Goal: Task Accomplishment & Management: Complete application form

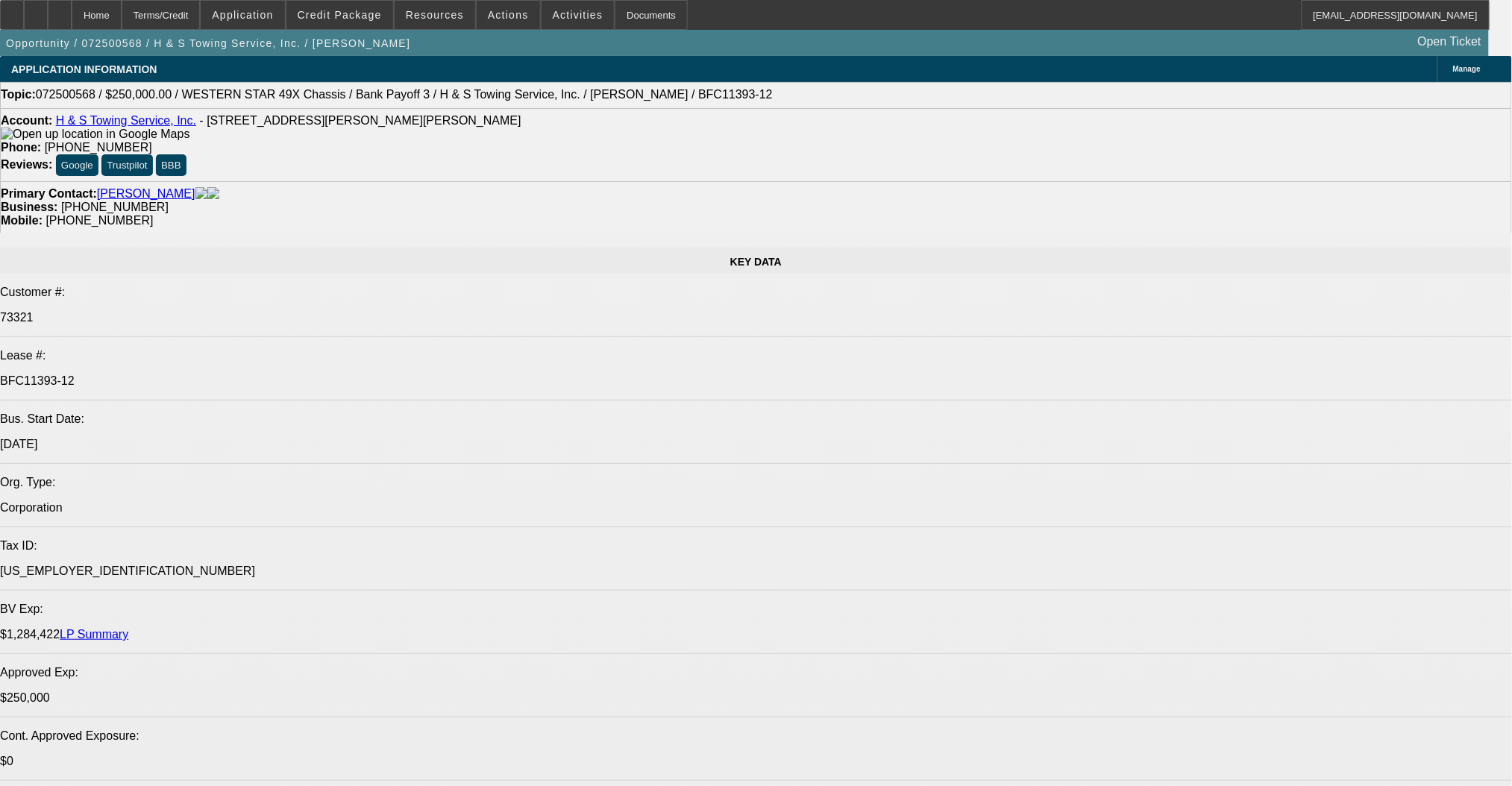
select select "0"
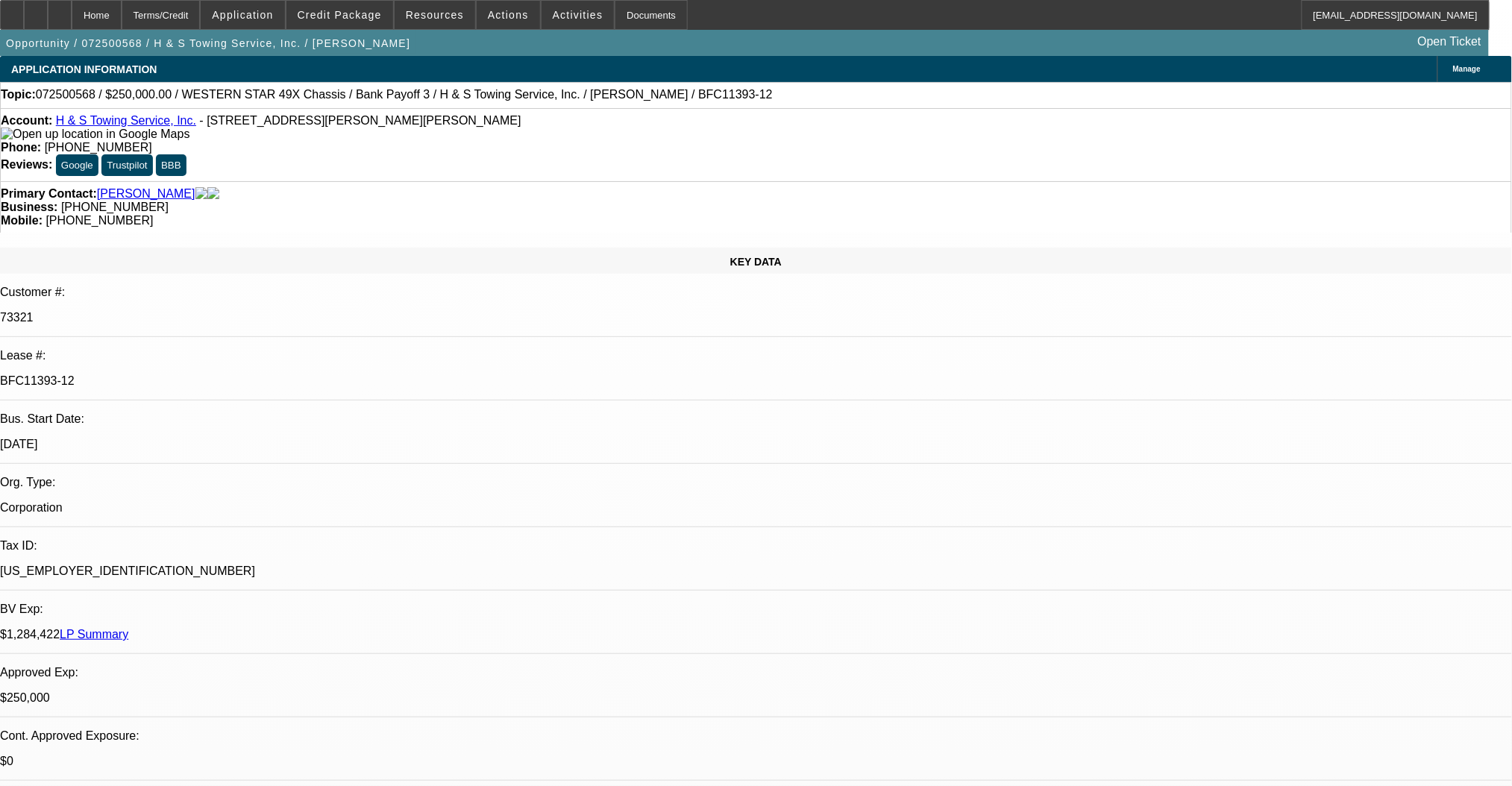
select select "2"
select select "0.1"
select select "4"
select select "0"
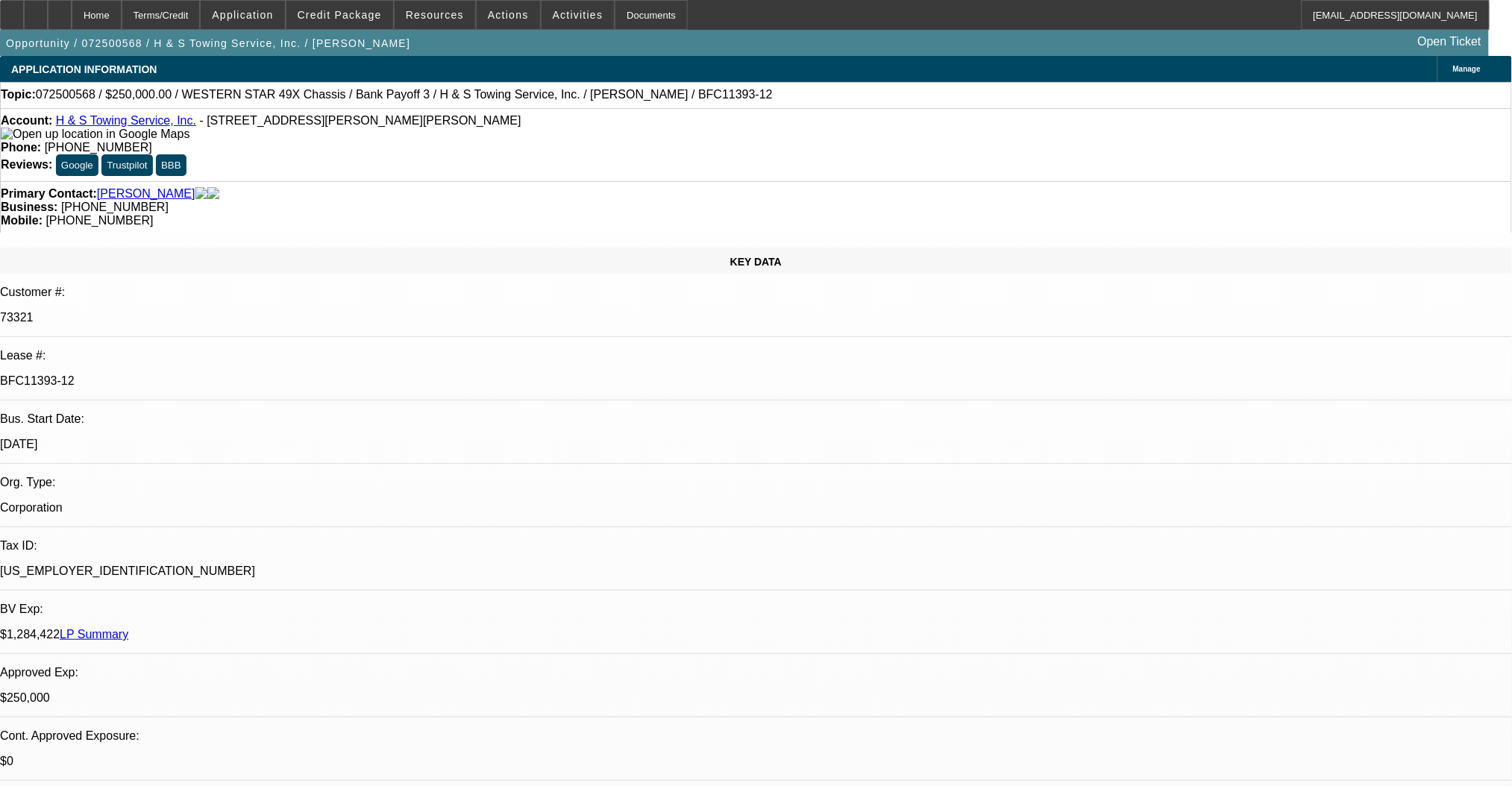
select select "2"
select select "0.1"
select select "4"
select select "0"
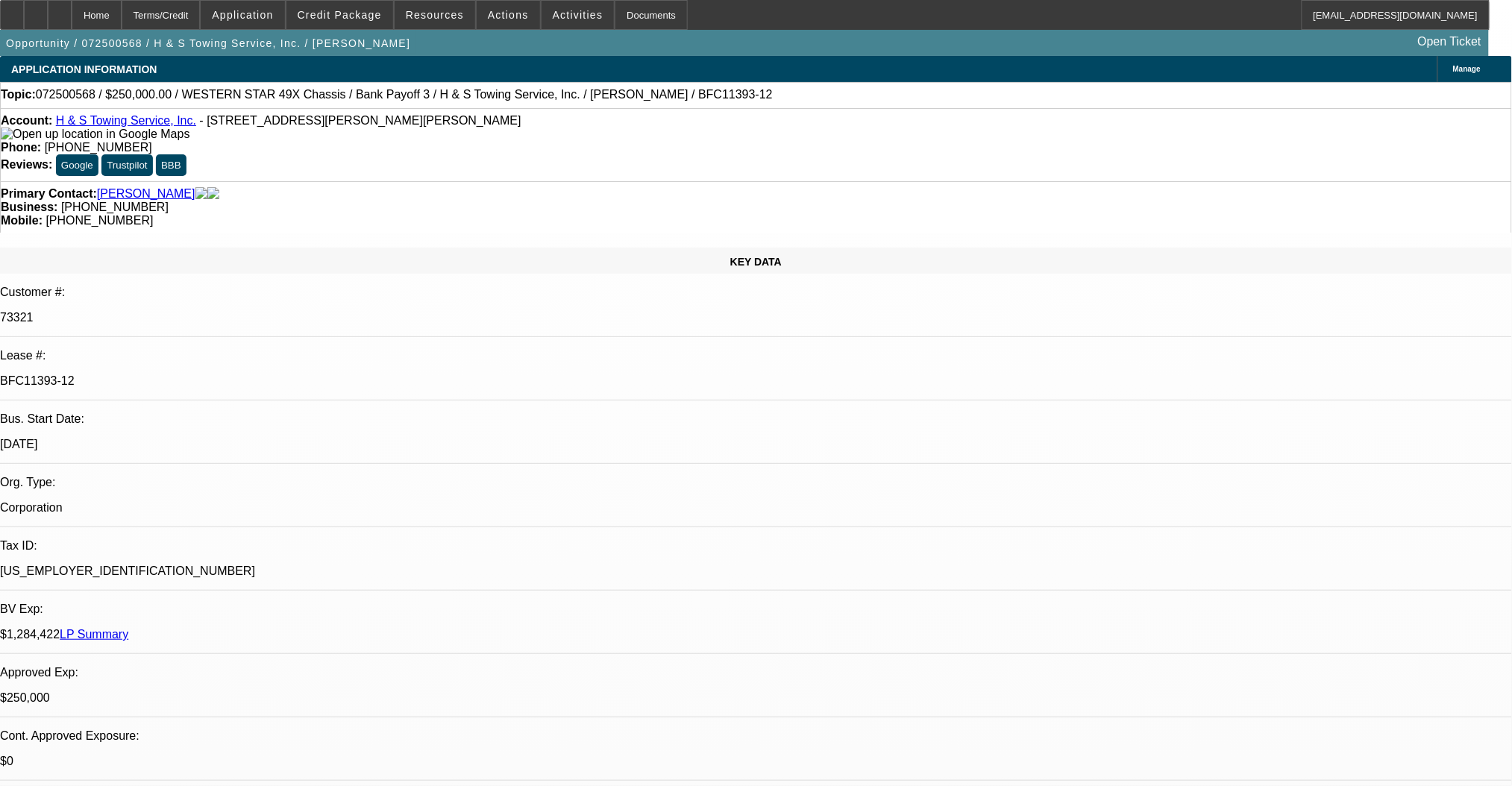
select select "2"
select select "0.1"
select select "4"
select select "0"
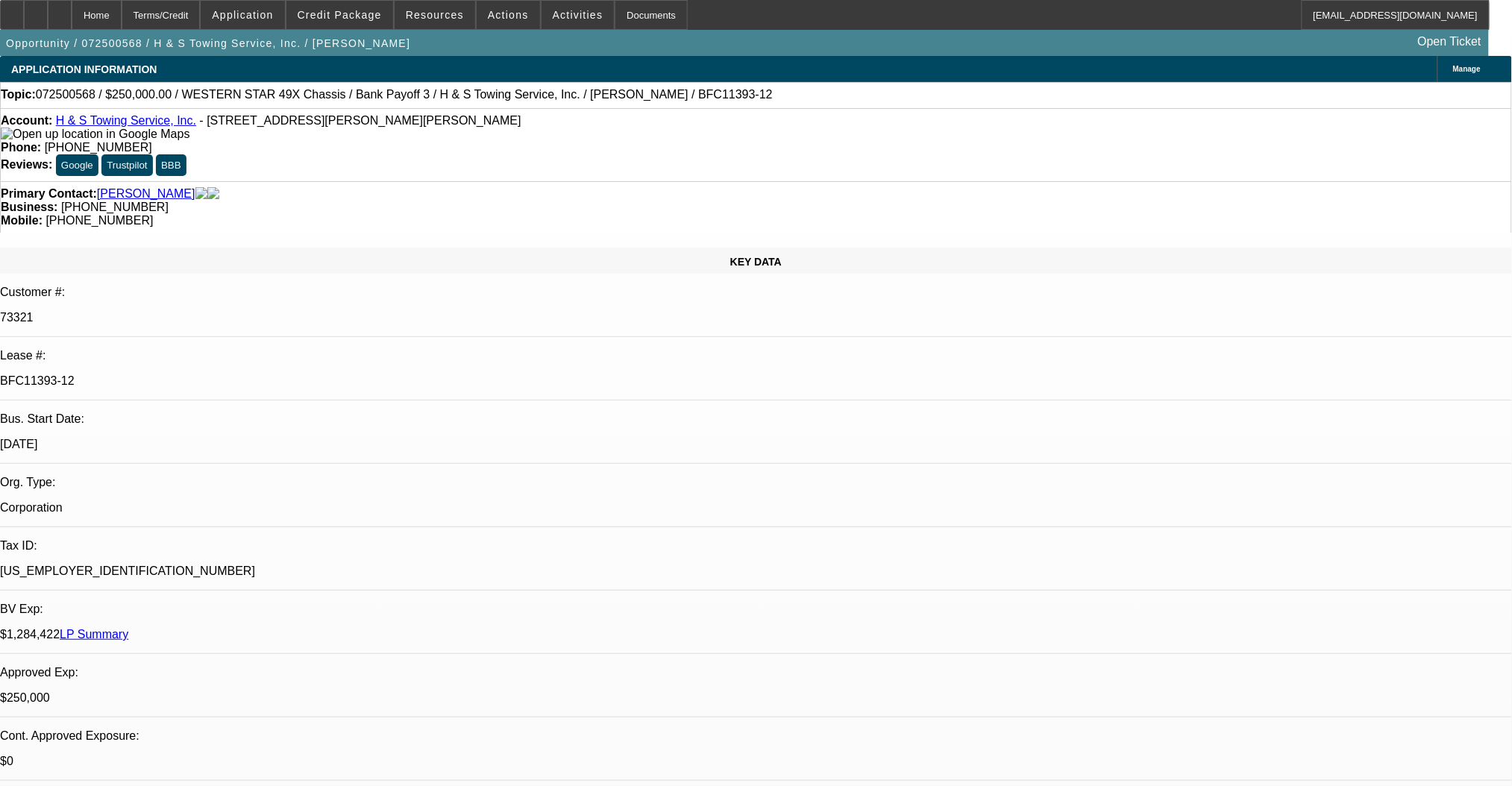
select select "2"
select select "0.1"
select select "4"
click at [115, 187] on link "[PERSON_NAME]" at bounding box center [146, 193] width 98 height 13
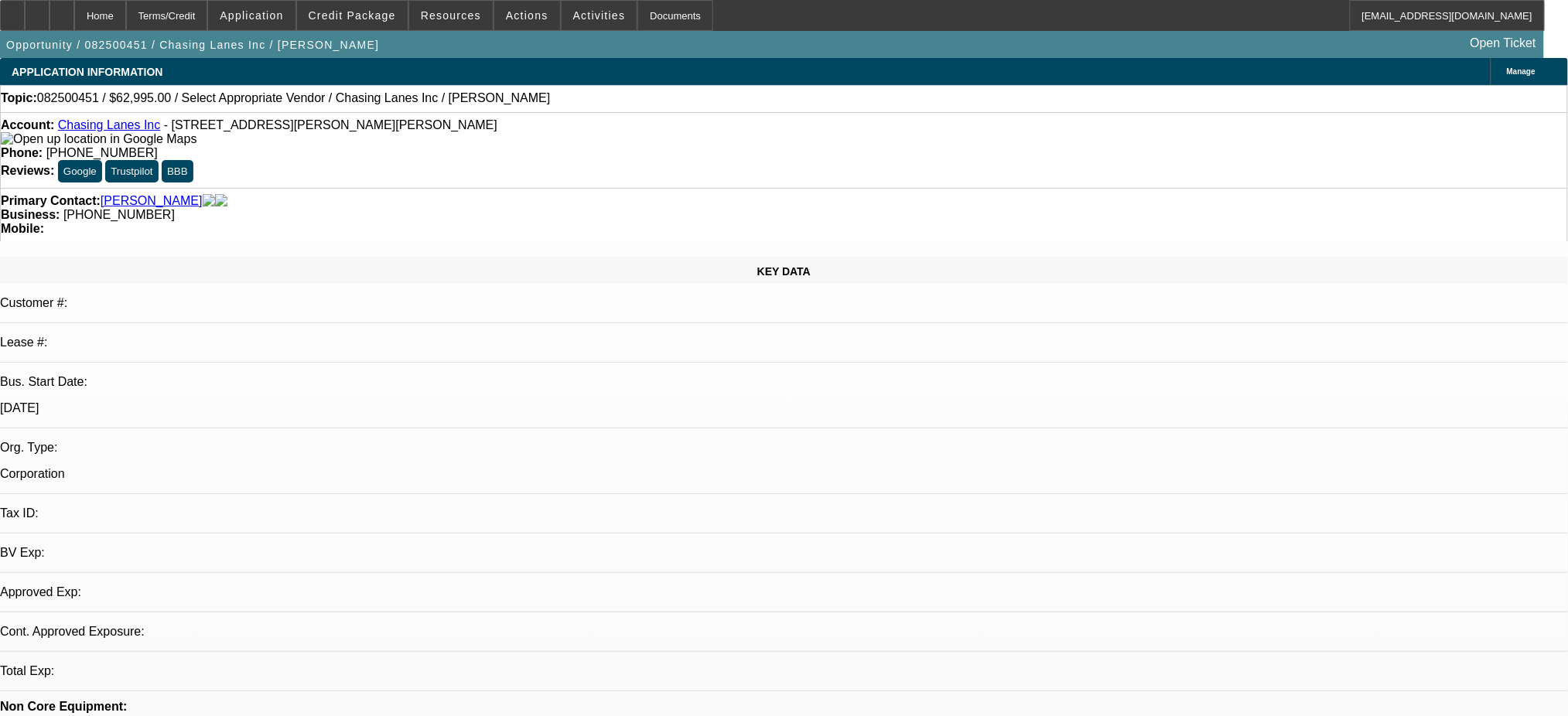
select select "0"
select select "2"
select select "0.1"
select select "4"
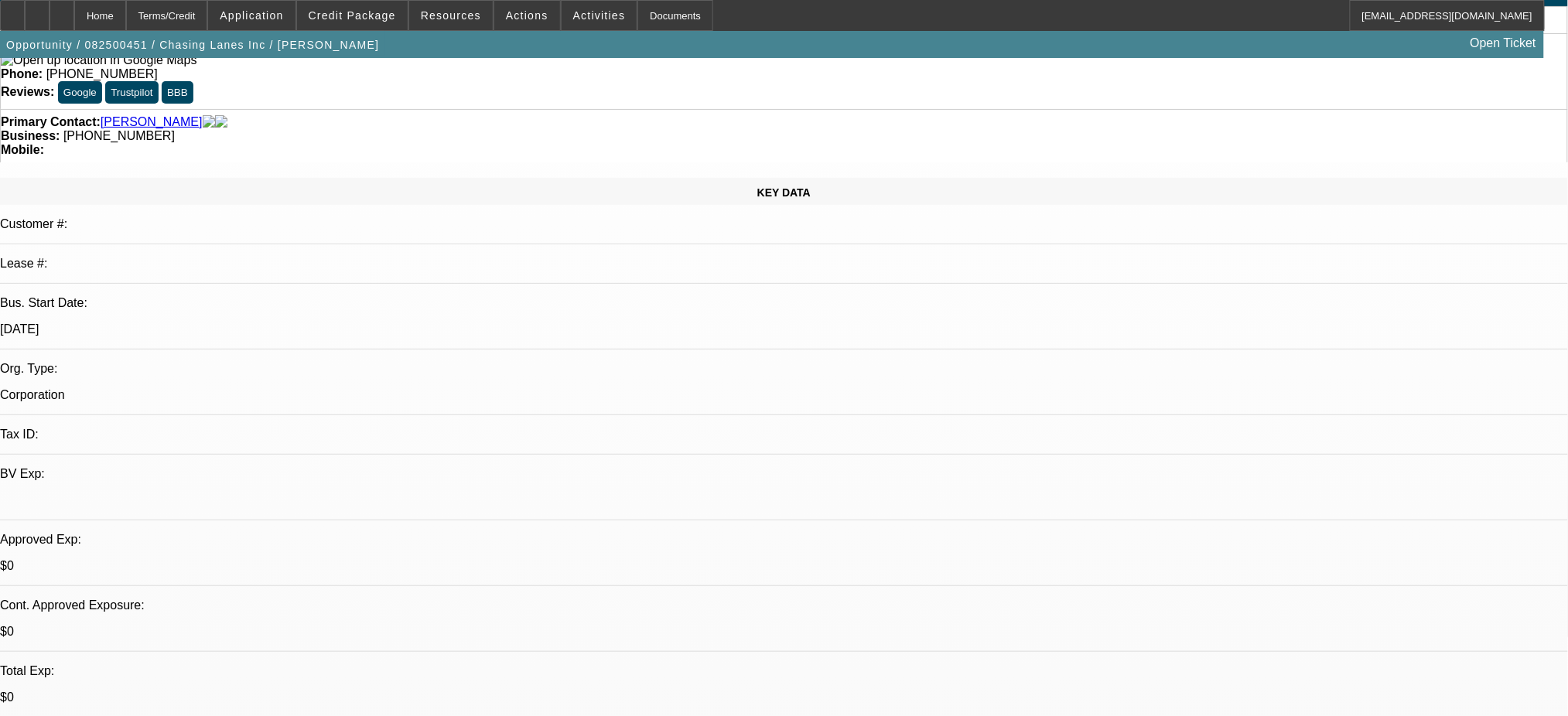
scroll to position [206, 0]
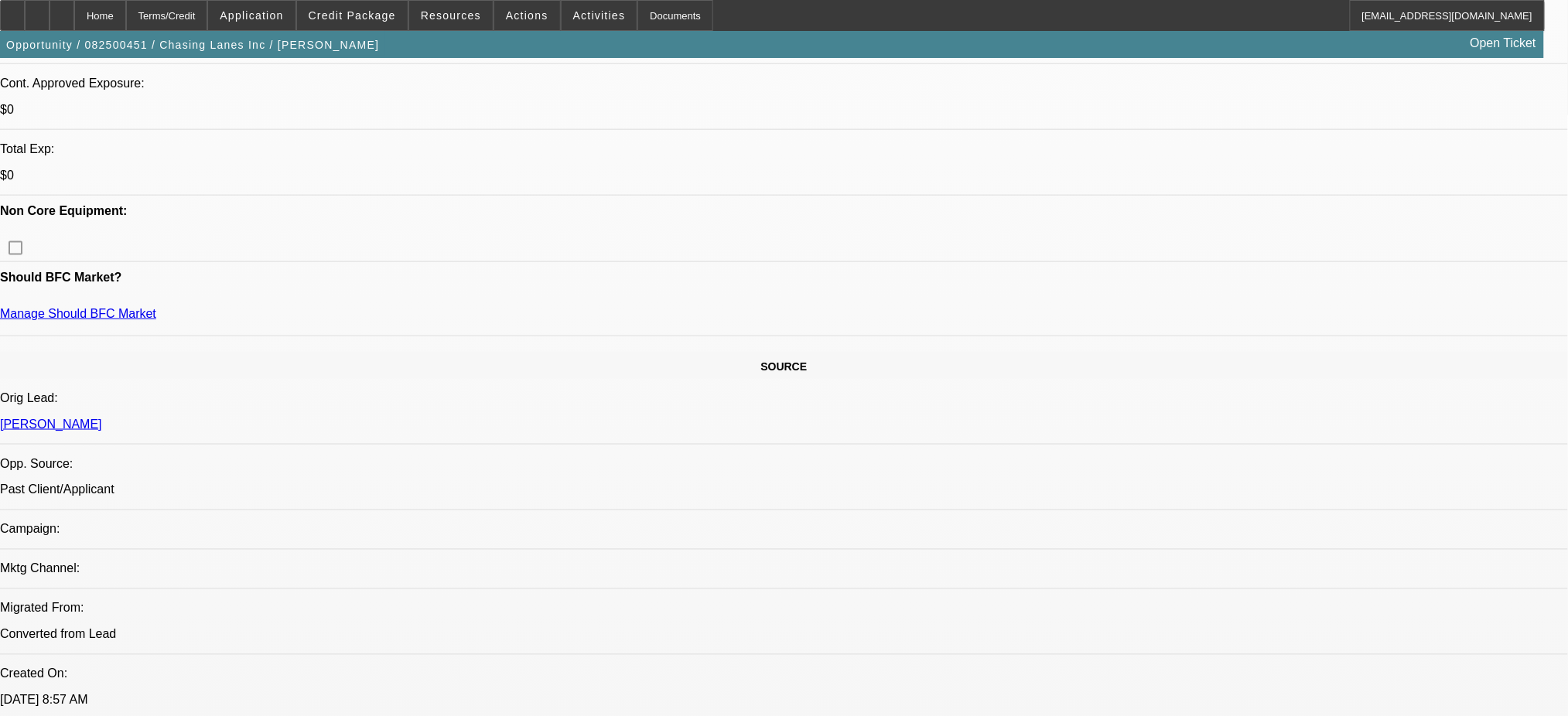
scroll to position [825, 0]
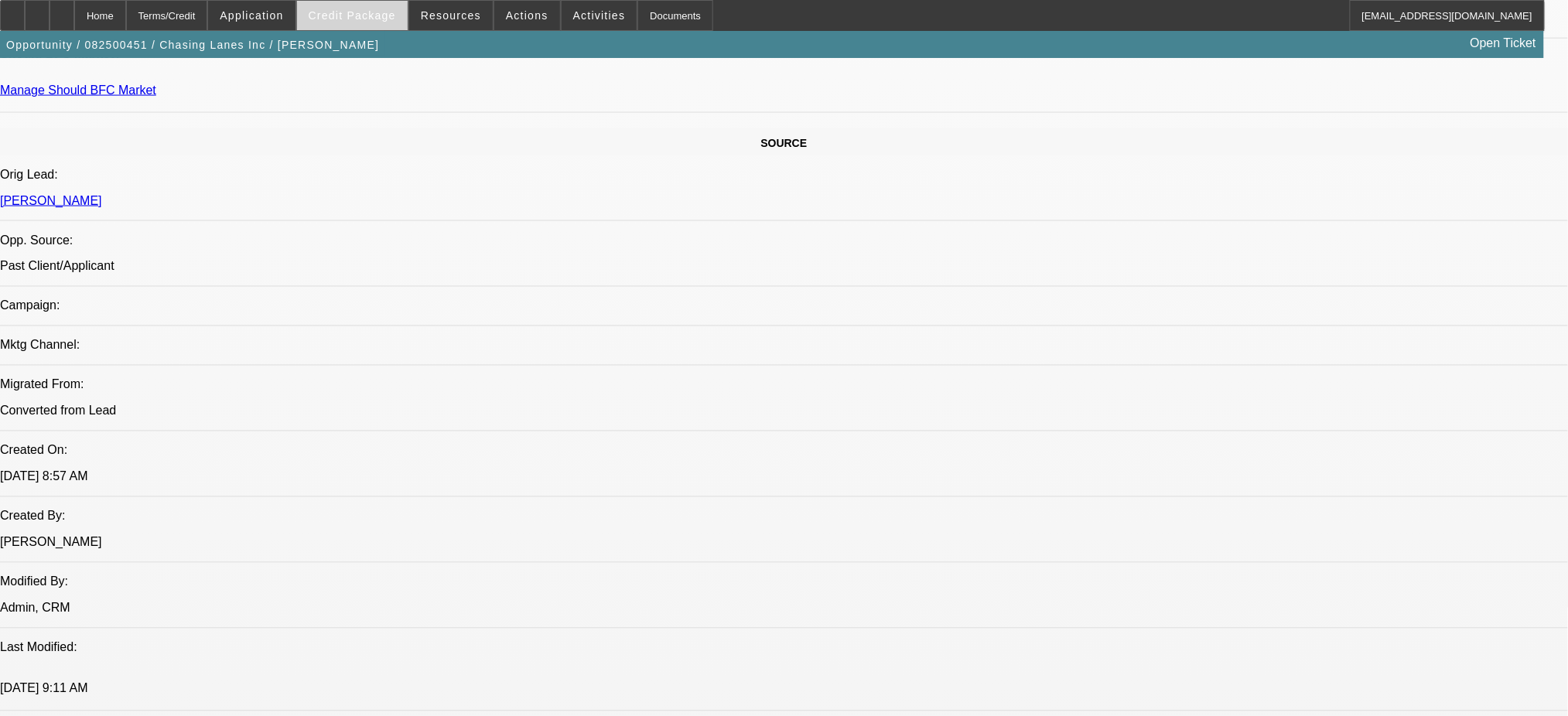
click at [354, 18] on span "Credit Package" at bounding box center [352, 15] width 87 height 12
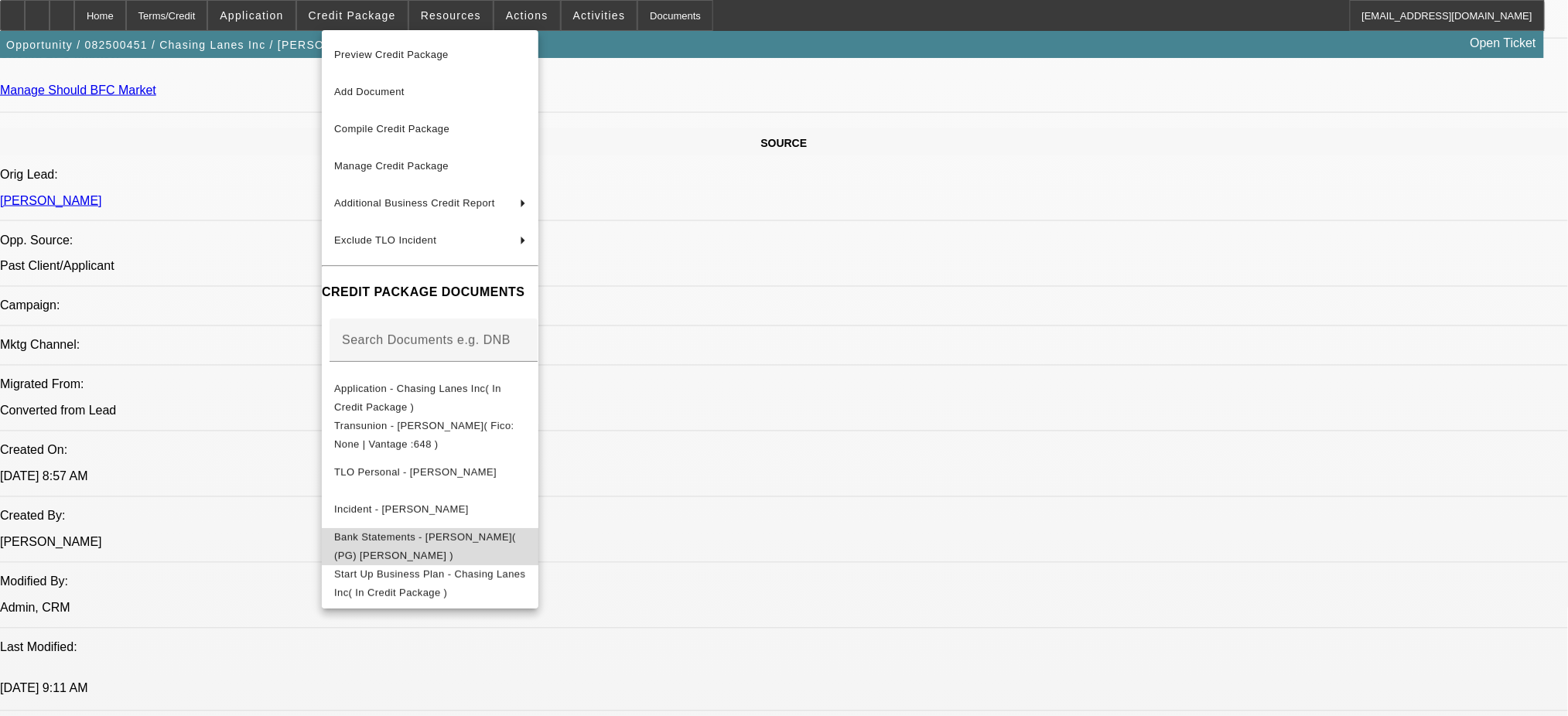
click at [467, 543] on span "Bank Statements - Lee, Christopher( (PG) Christopher Lee )" at bounding box center [425, 546] width 182 height 30
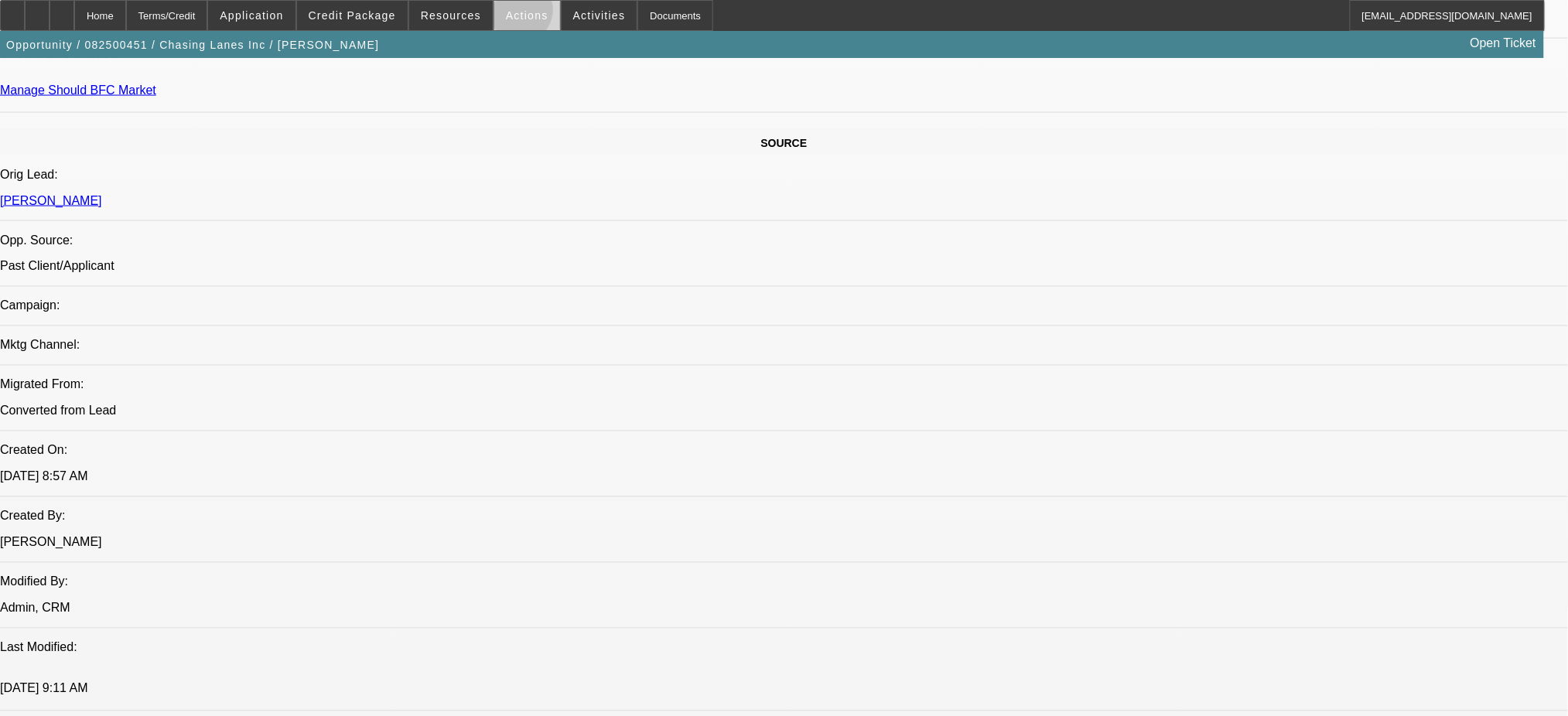
click at [514, 14] on span "Actions" at bounding box center [527, 15] width 43 height 12
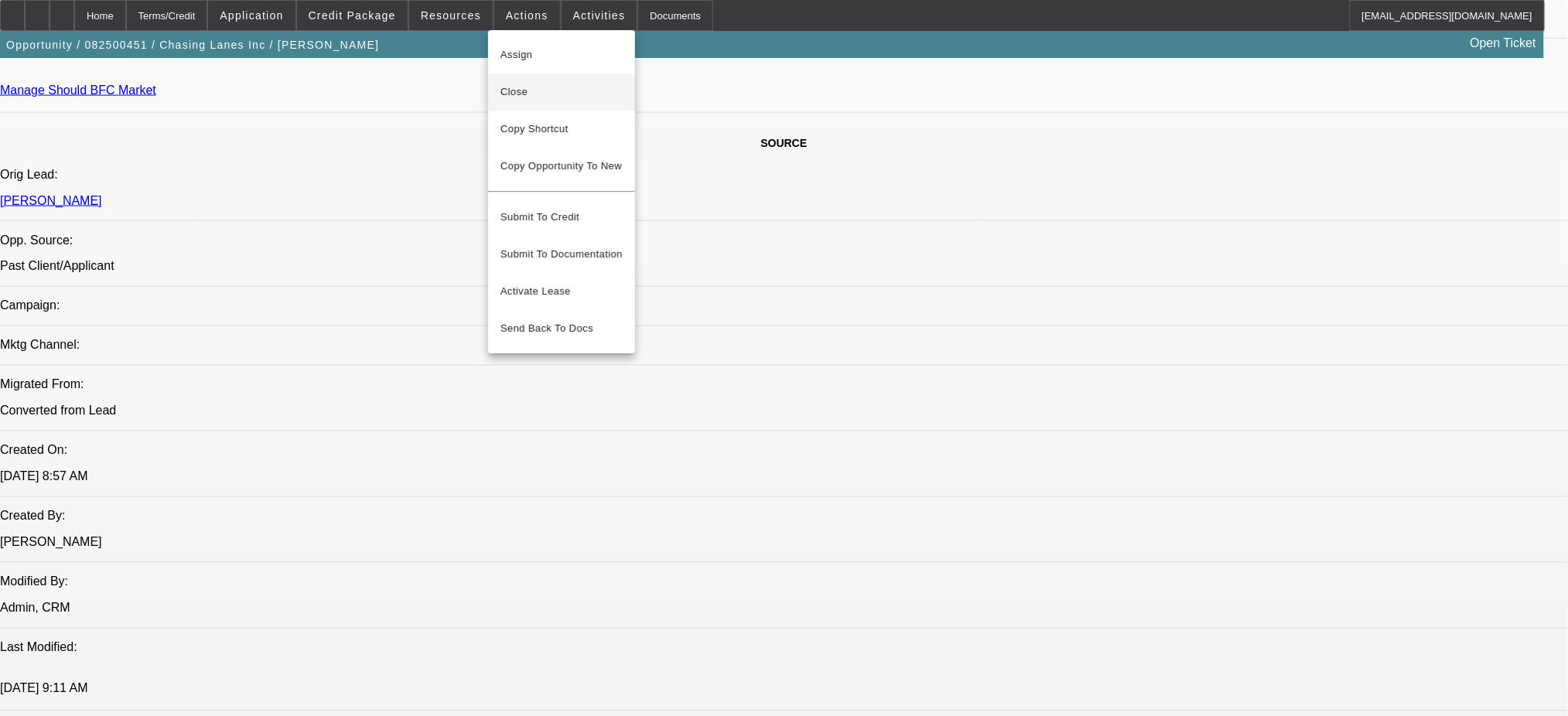
click at [534, 92] on span "Close" at bounding box center [561, 92] width 122 height 19
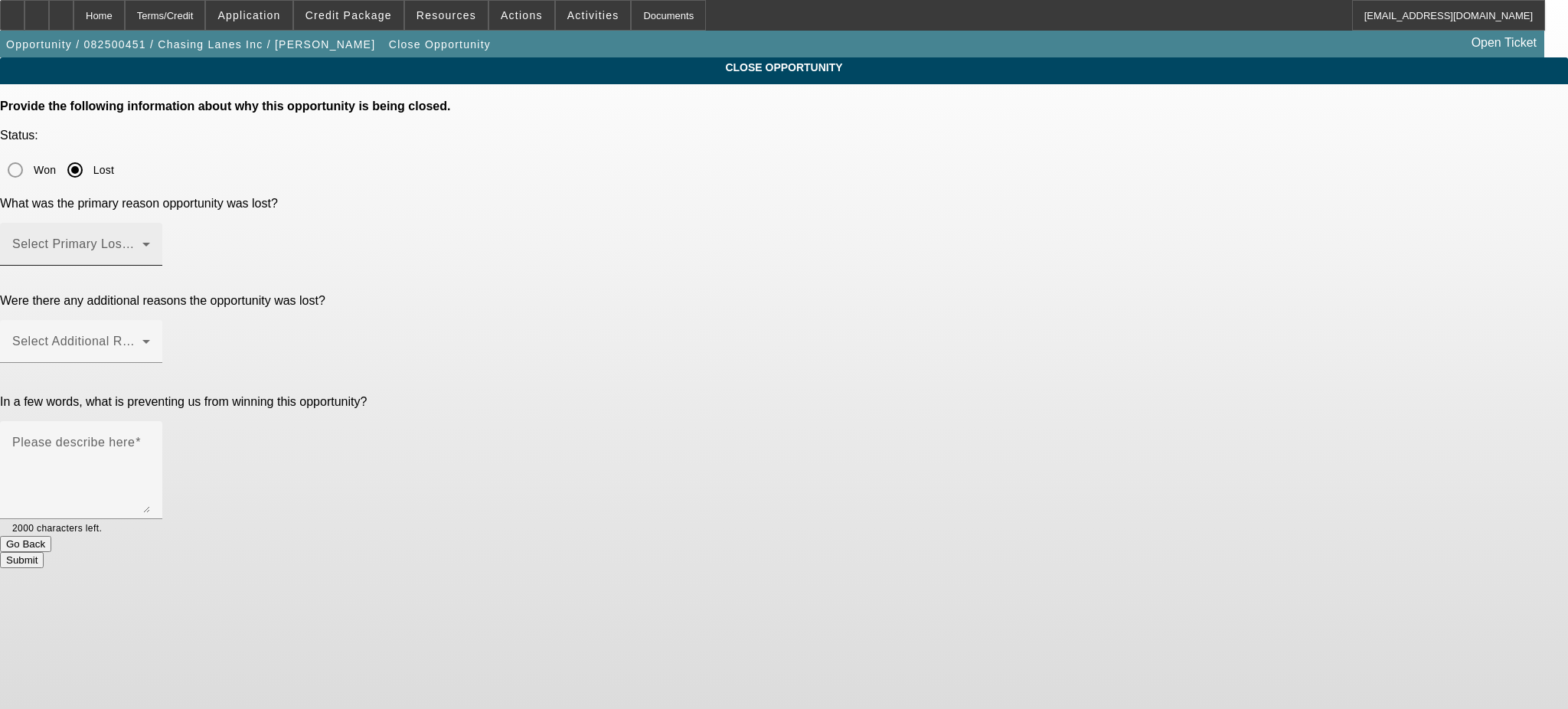
click at [150, 223] on div "Select Primary Lost Reason" at bounding box center [81, 244] width 138 height 43
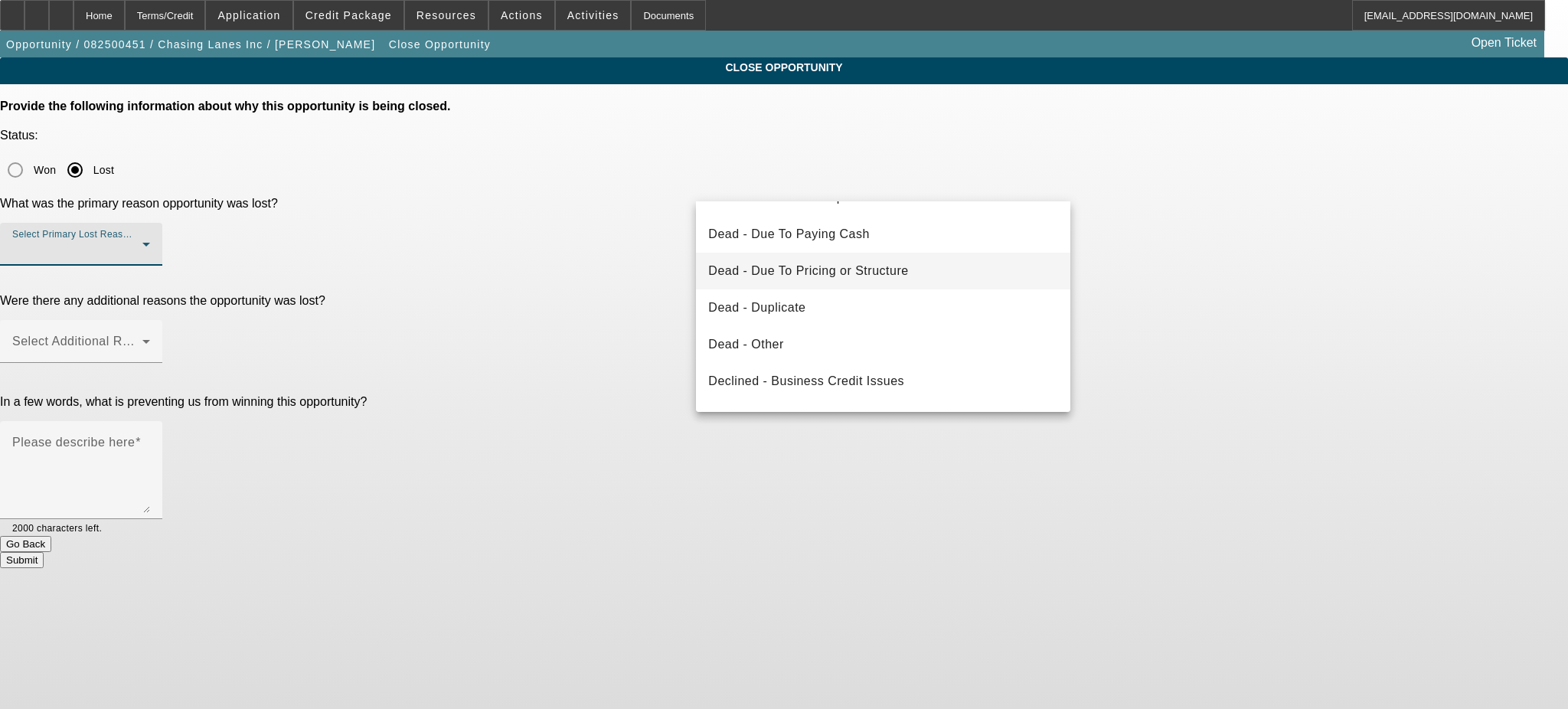
scroll to position [204, 0]
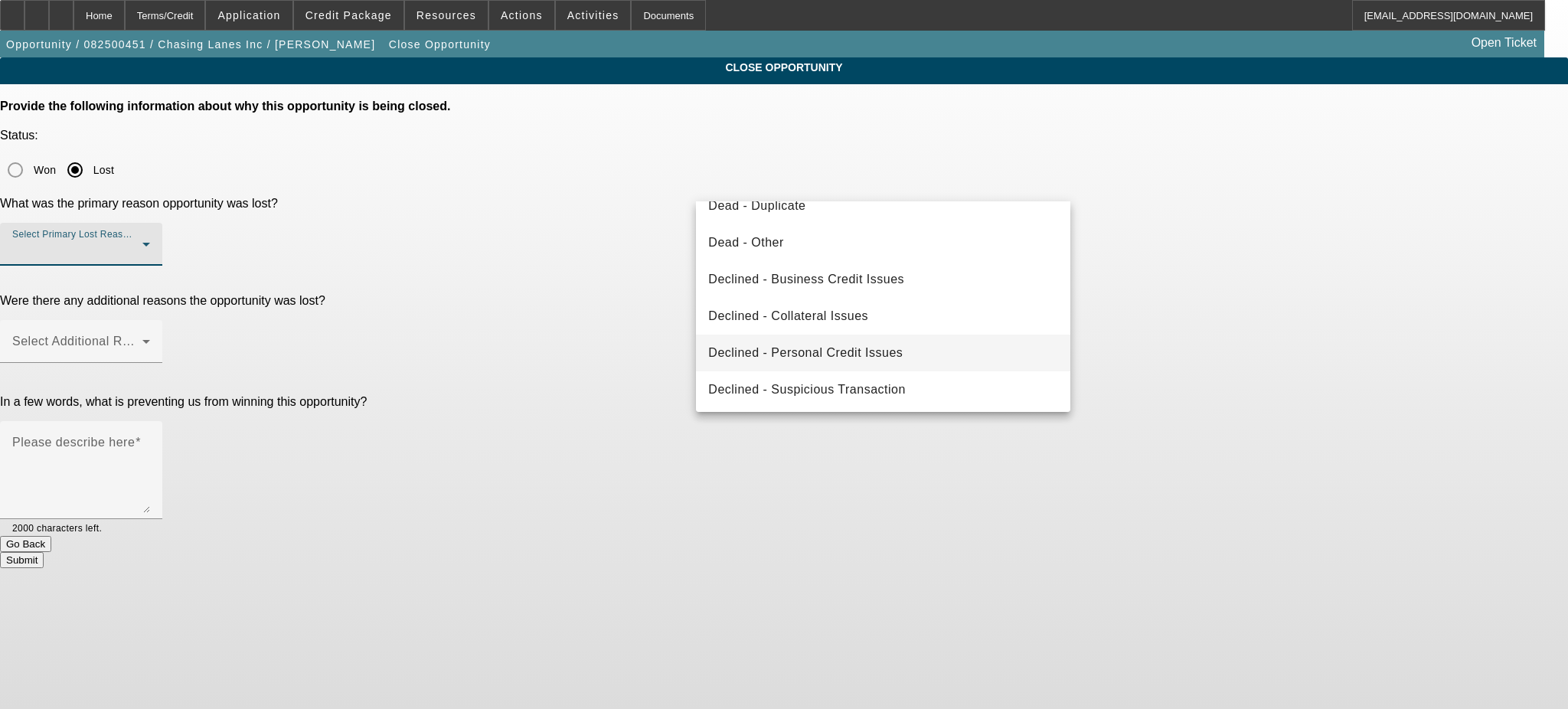
click at [838, 353] on span "Declined - Personal Credit Issues" at bounding box center [806, 353] width 194 height 19
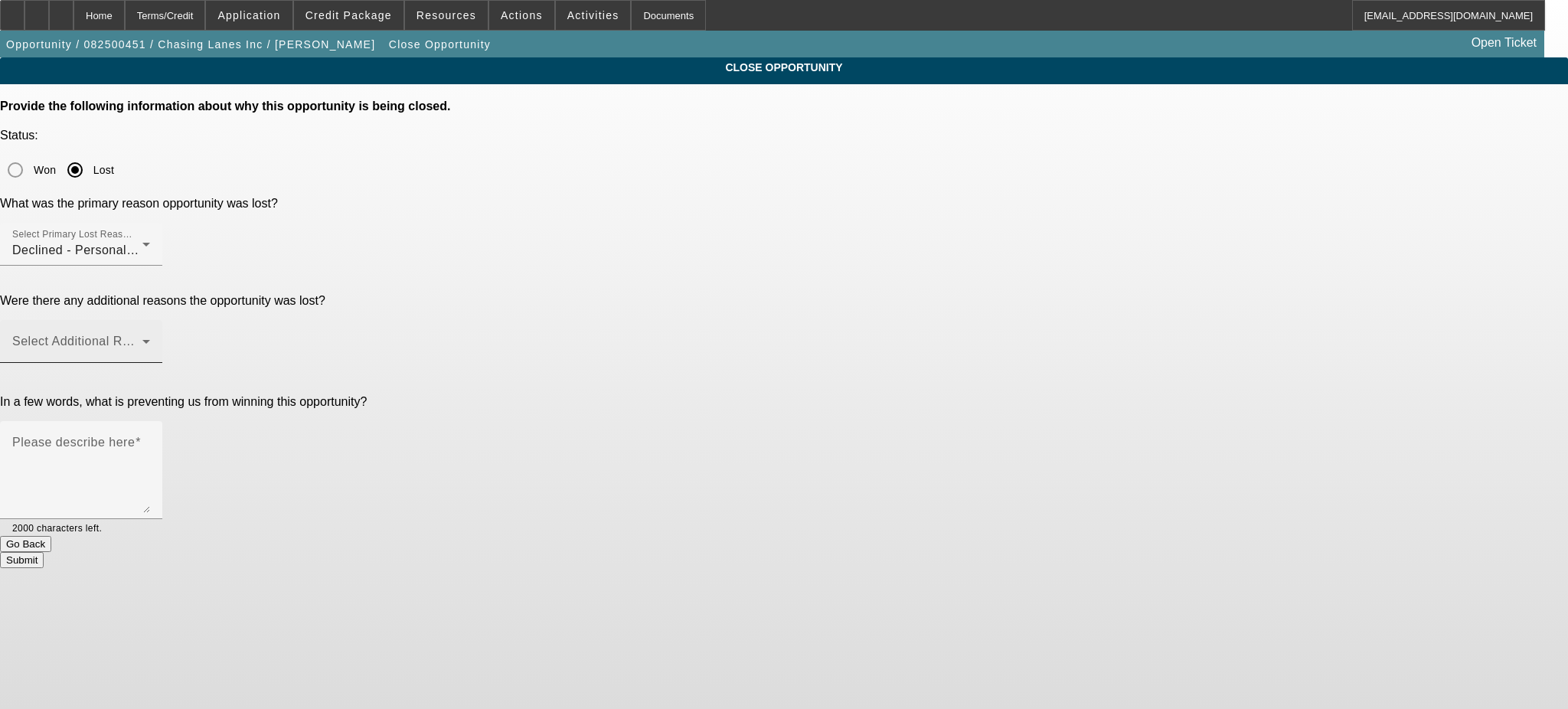
click at [164, 335] on mat-label "Select Additional Reasons" at bounding box center [88, 341] width 151 height 13
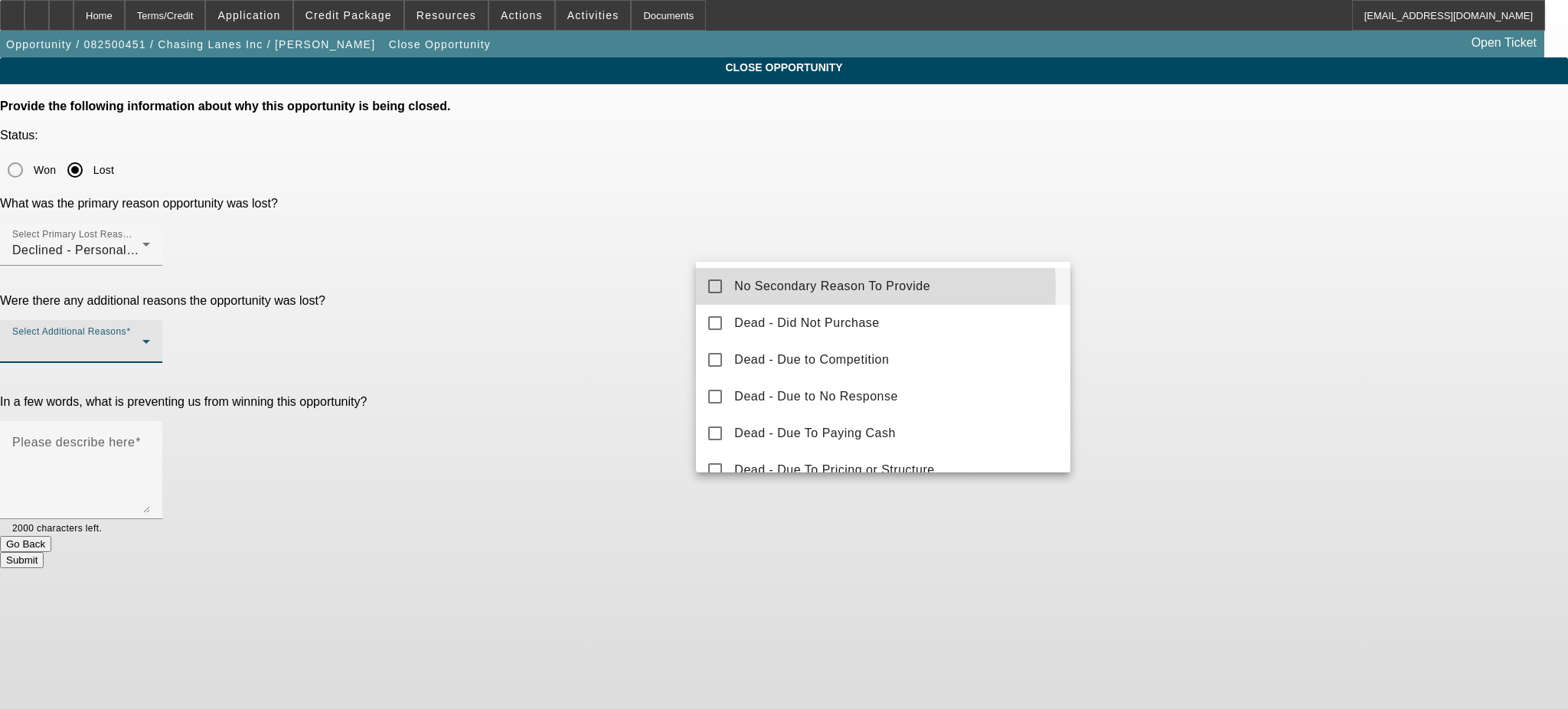
click at [801, 287] on span "No Secondary Reason To Provide" at bounding box center [832, 287] width 196 height 19
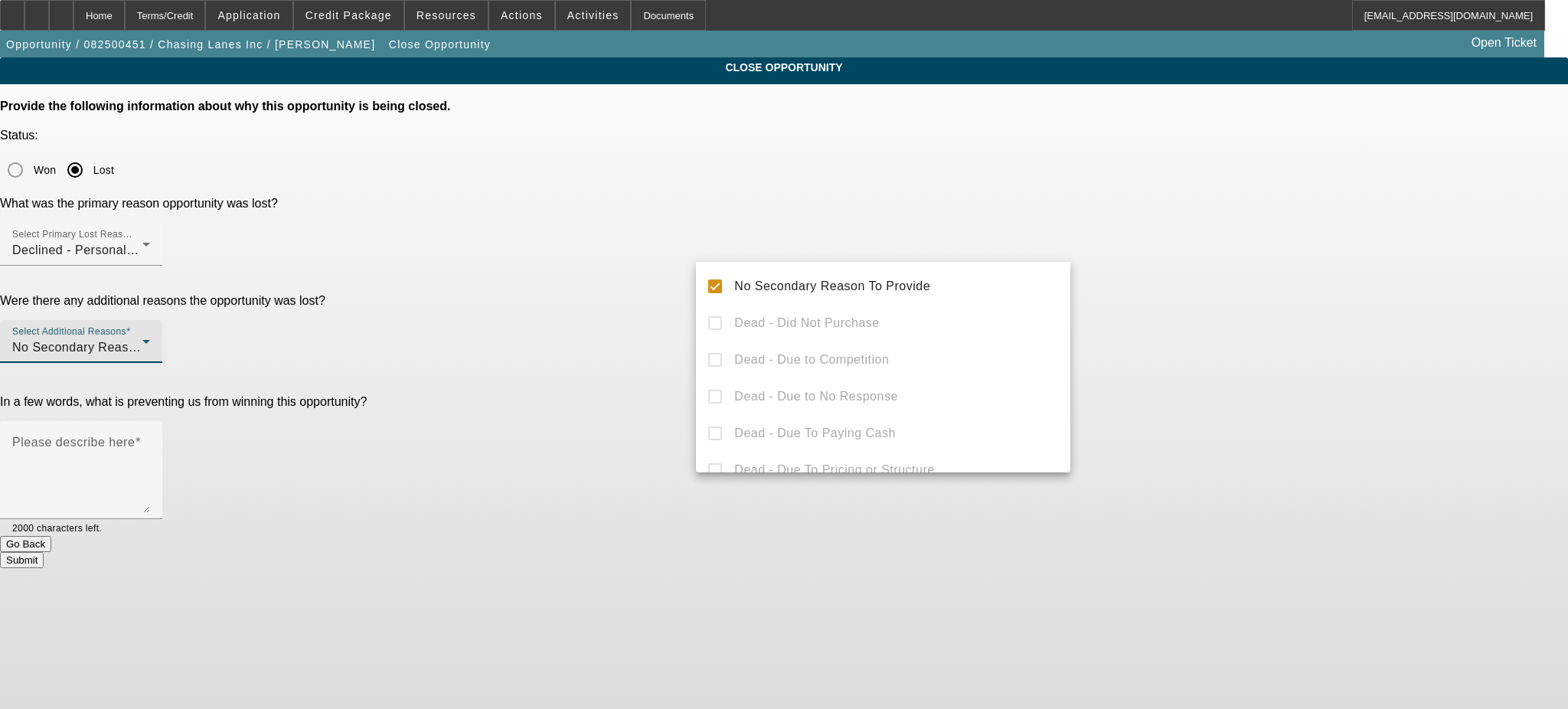
click at [644, 269] on div at bounding box center [784, 354] width 1568 height 709
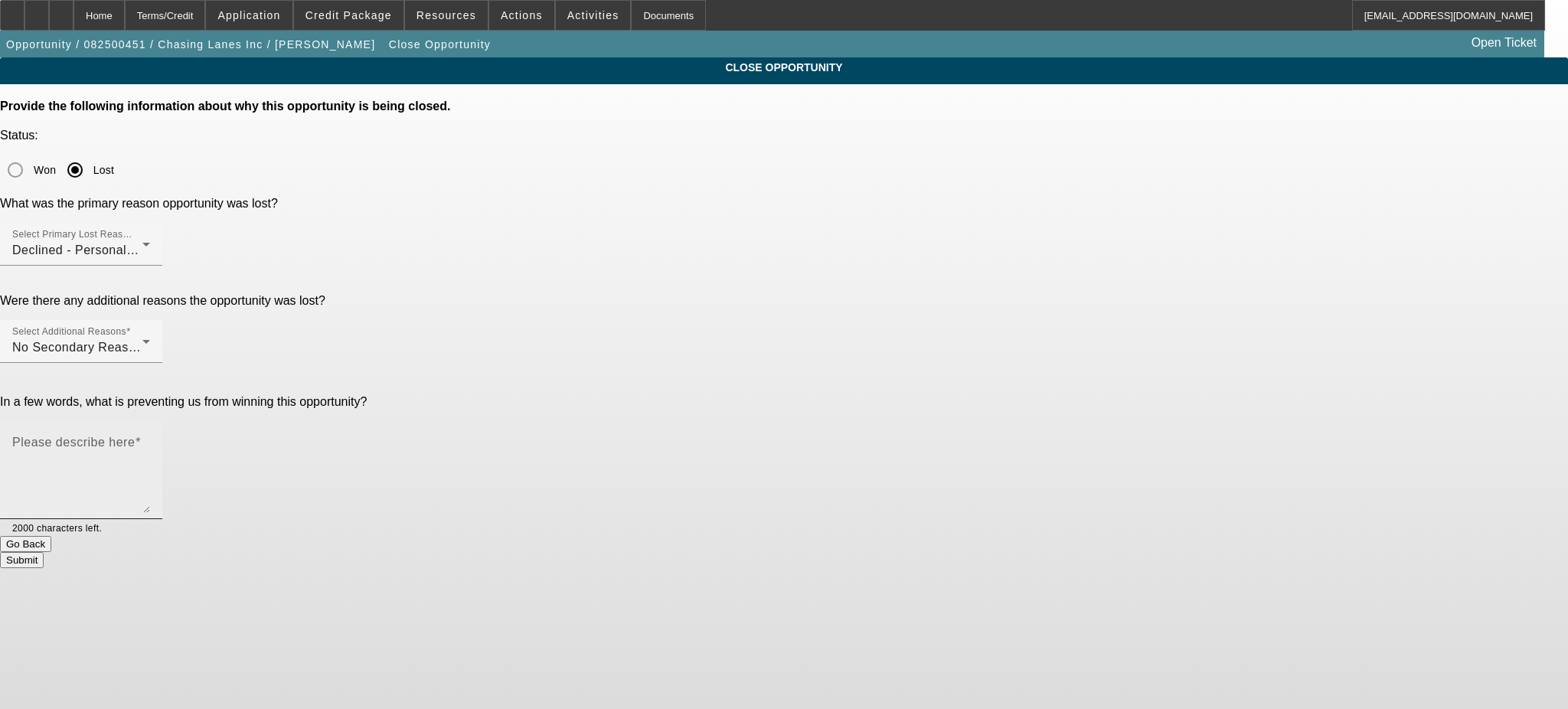
click at [150, 440] on textarea "Please describe here" at bounding box center [81, 476] width 138 height 73
type textarea "past due, nsf, neg bank balances"
click at [44, 553] on button "Submit" at bounding box center [22, 561] width 44 height 16
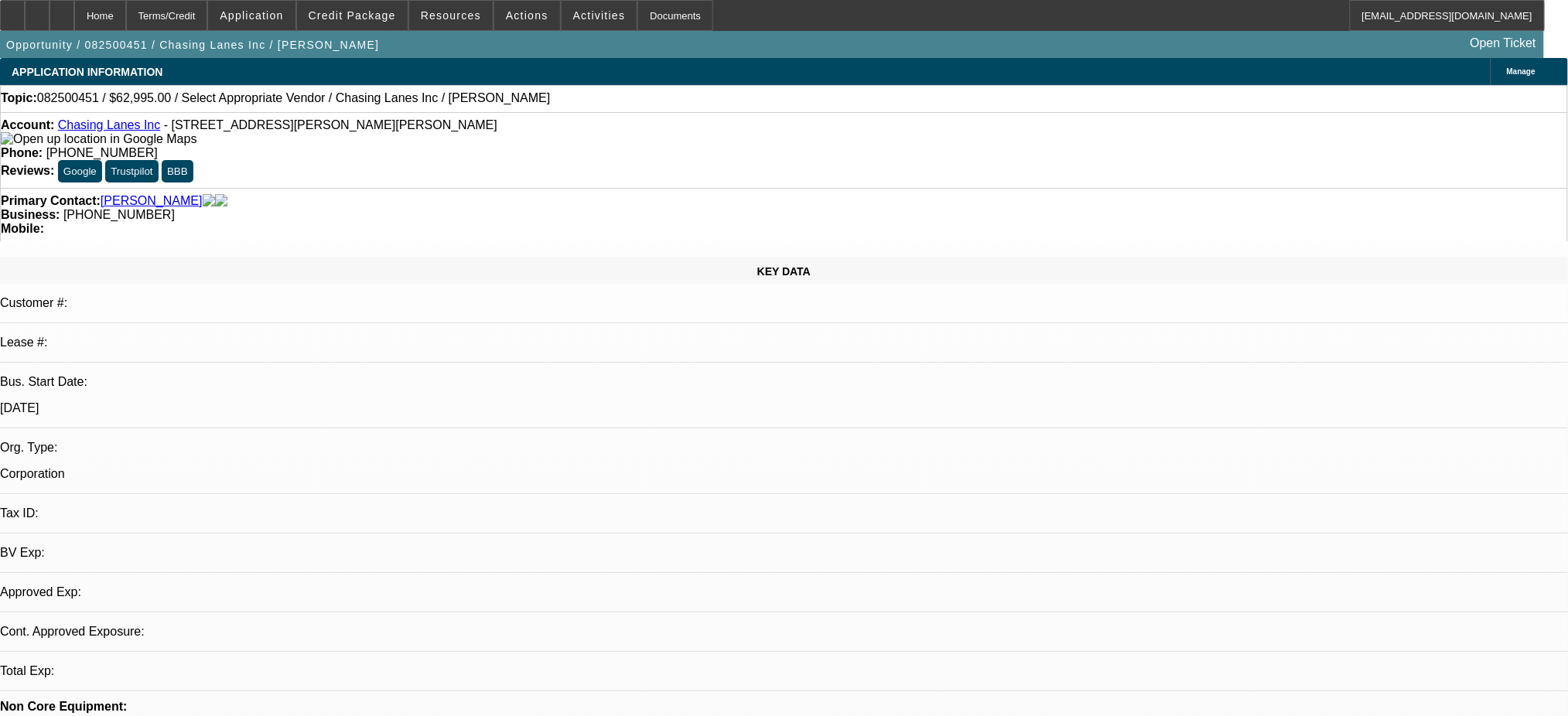
select select "0"
select select "2"
select select "0.1"
select select "4"
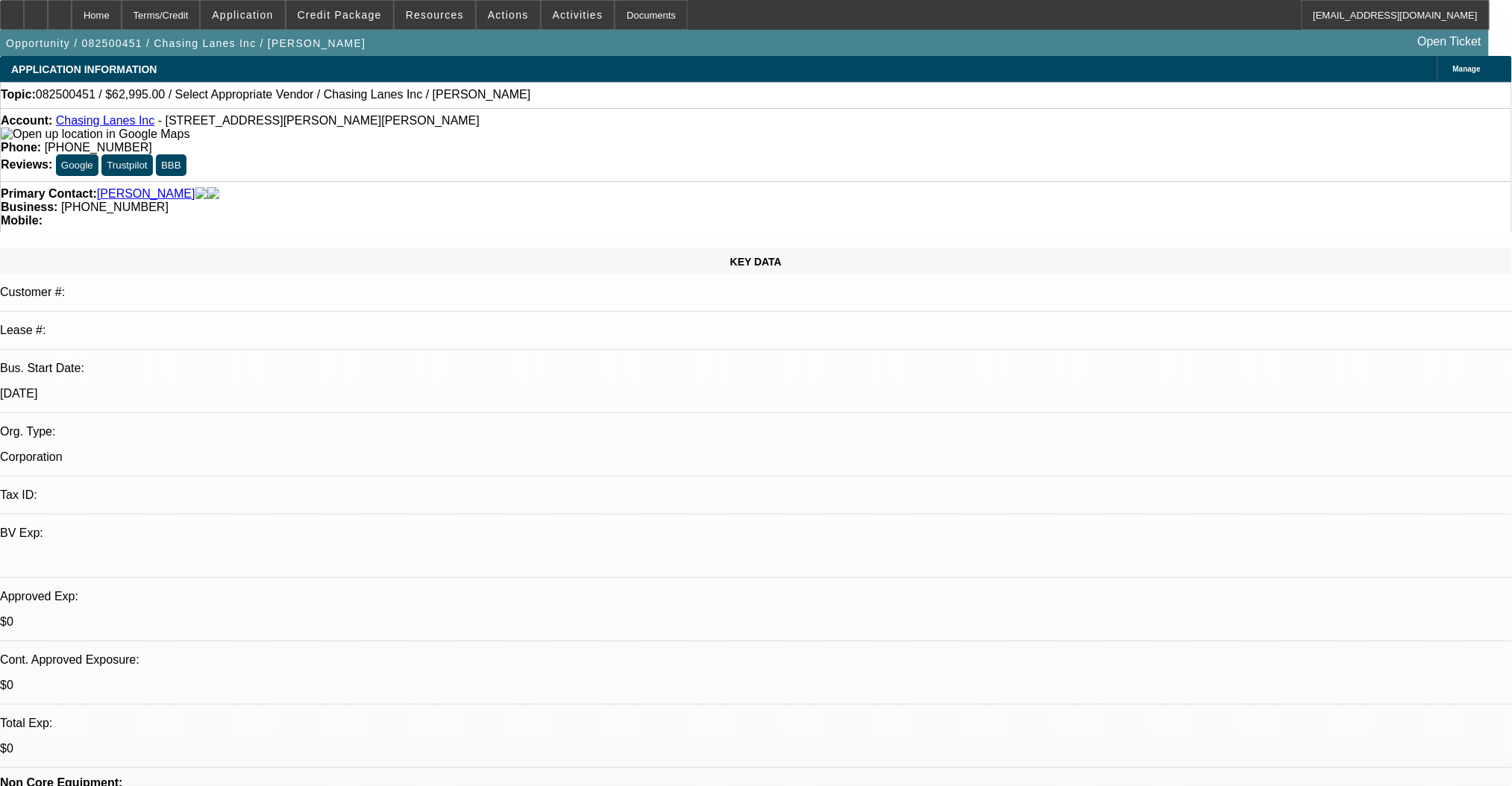
click at [109, 127] on link "Chasing Lanes Inc" at bounding box center [105, 120] width 99 height 13
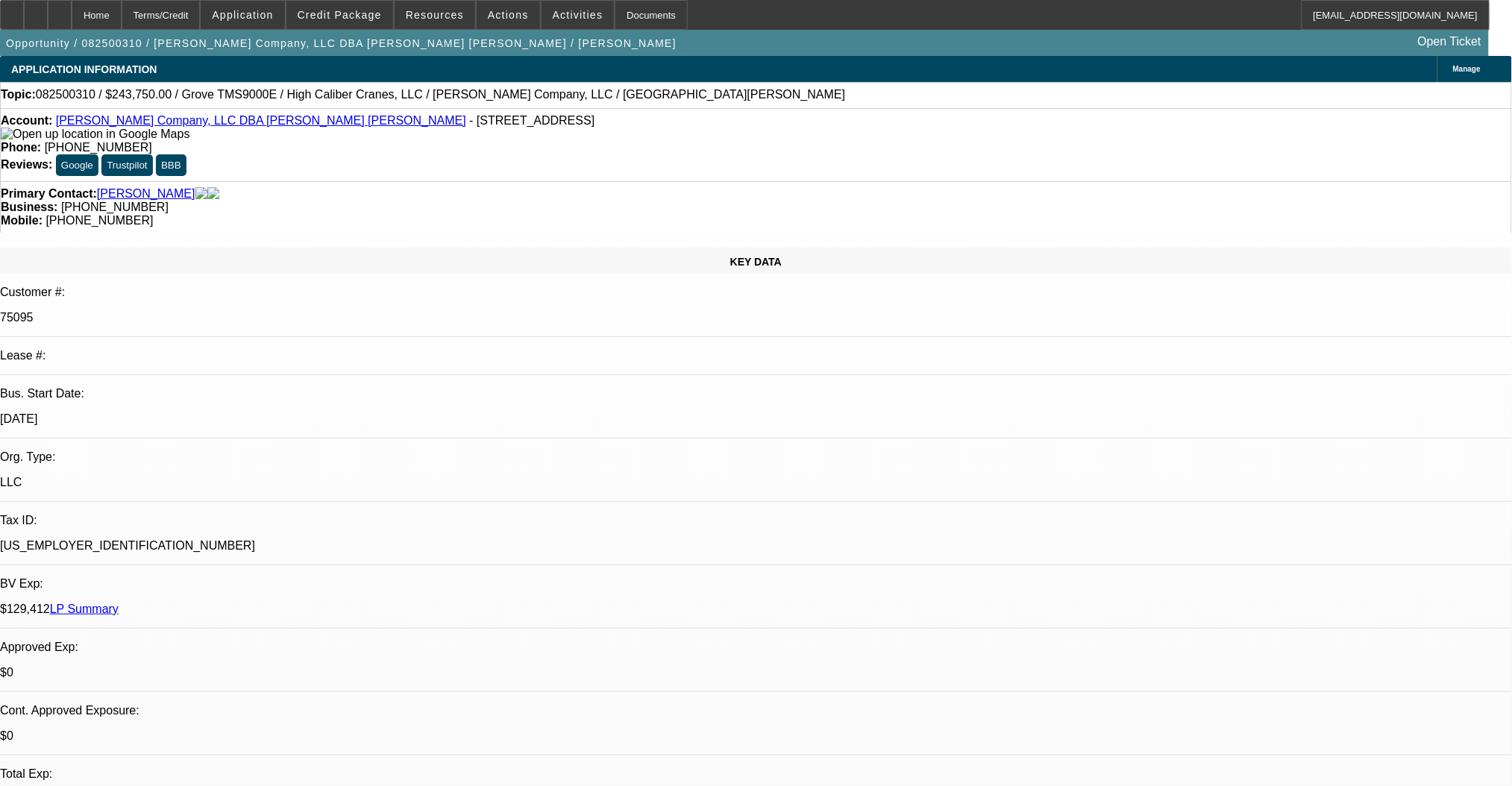
select select "0"
select select "3"
select select "0"
select select "6"
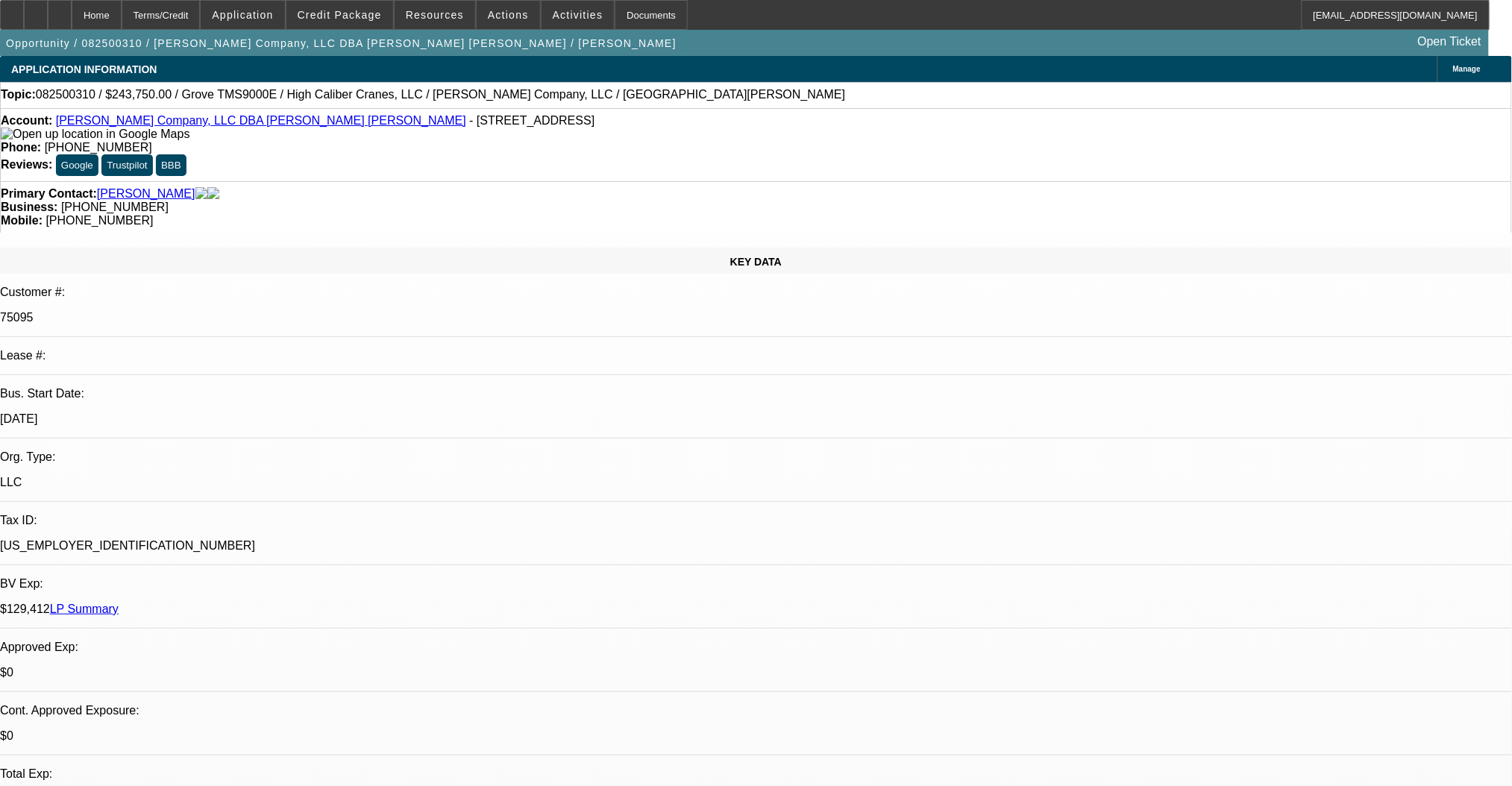
select select "0"
select select "3"
select select "0"
select select "6"
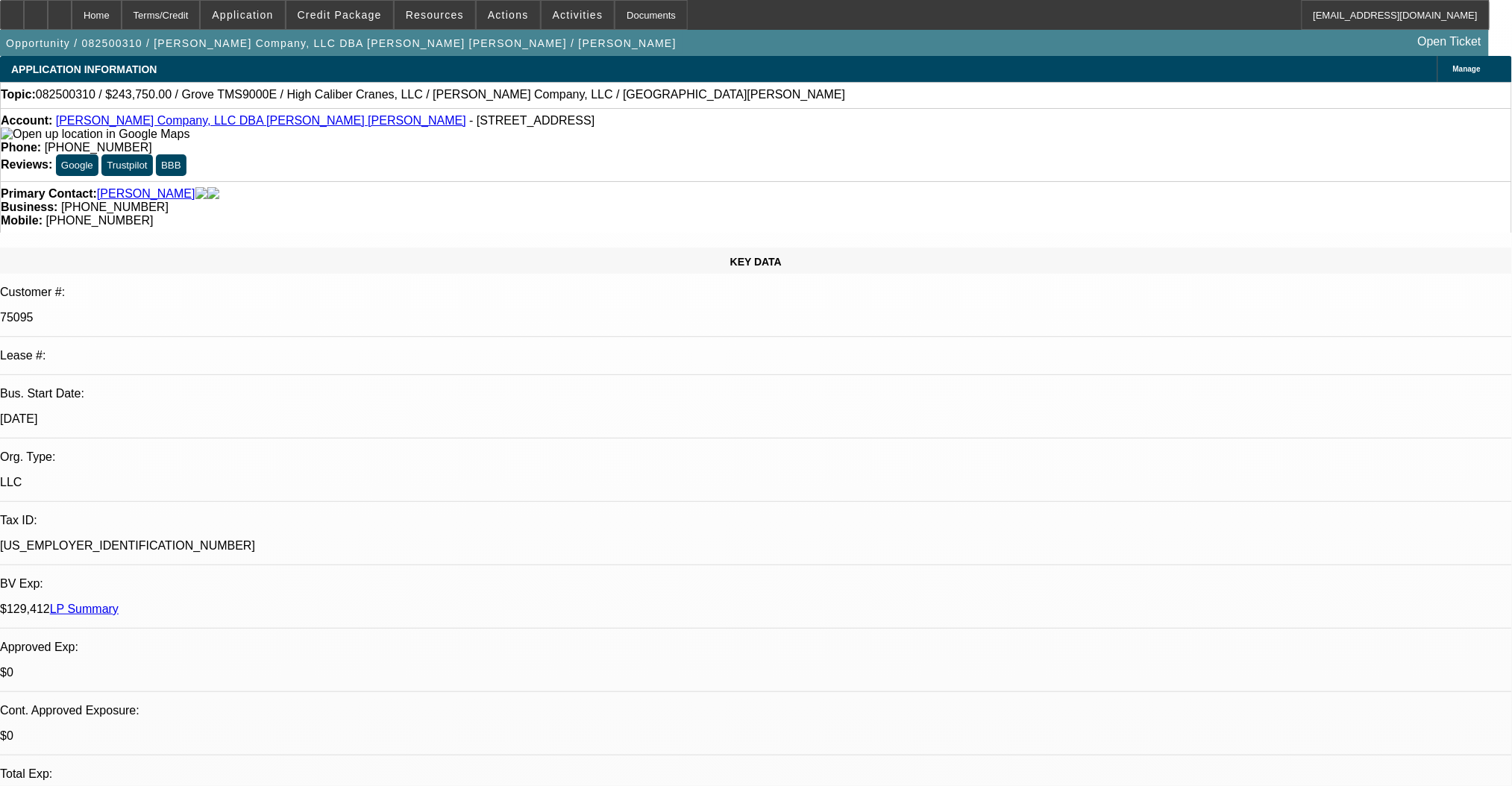
select select "0"
select select "6"
select select "0"
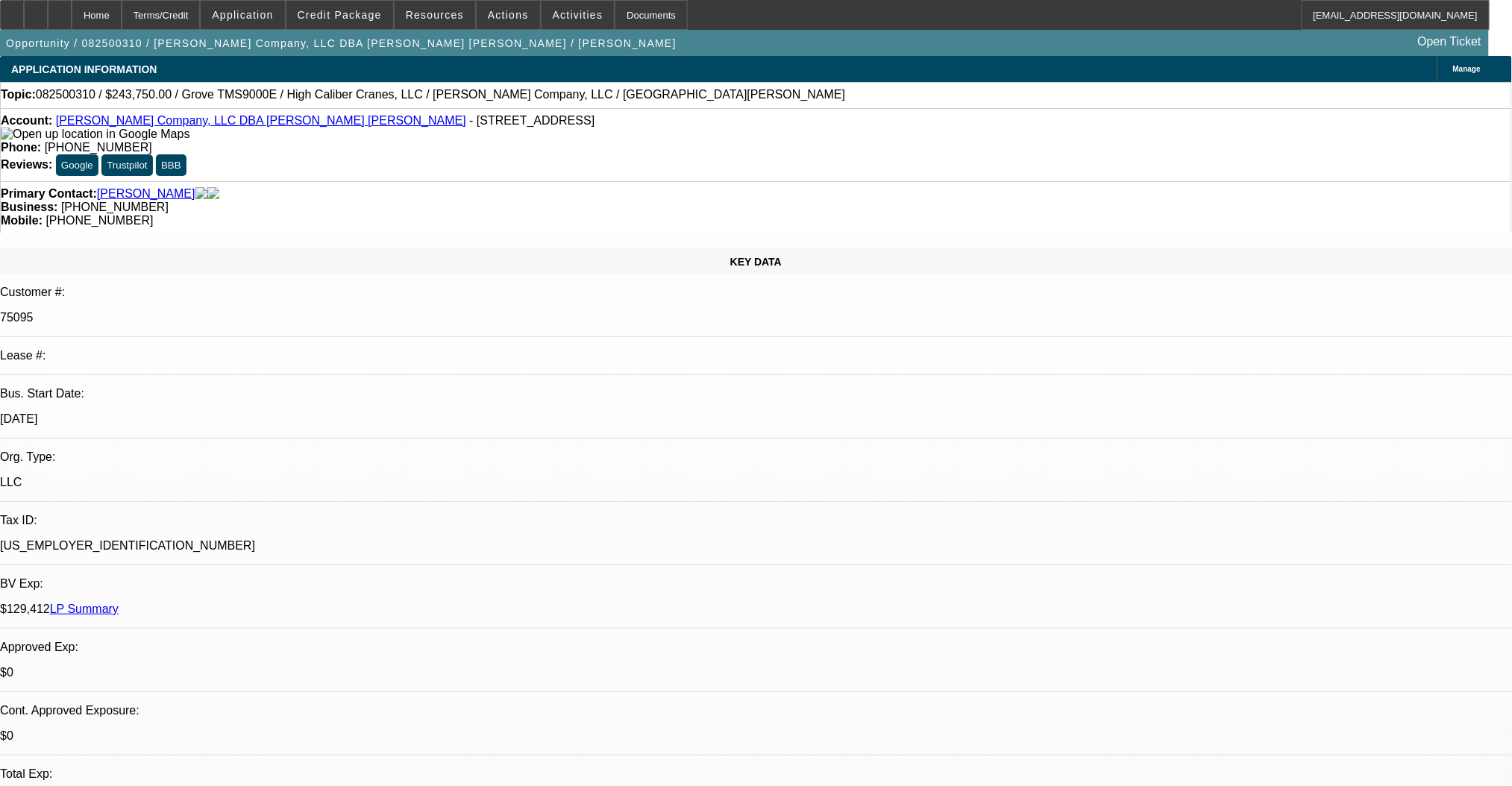
select select "0"
select select "6"
